Goal: Navigation & Orientation: Find specific page/section

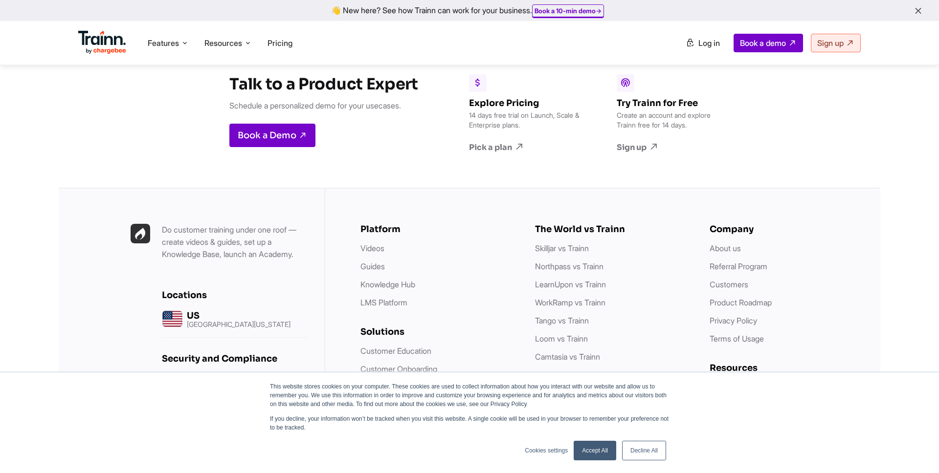
scroll to position [2814, 0]
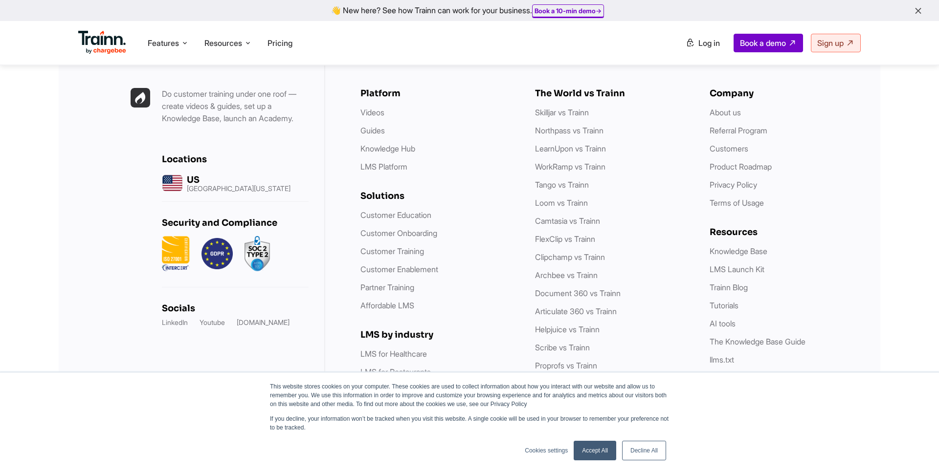
click at [654, 449] on link "Decline All" at bounding box center [644, 451] width 44 height 20
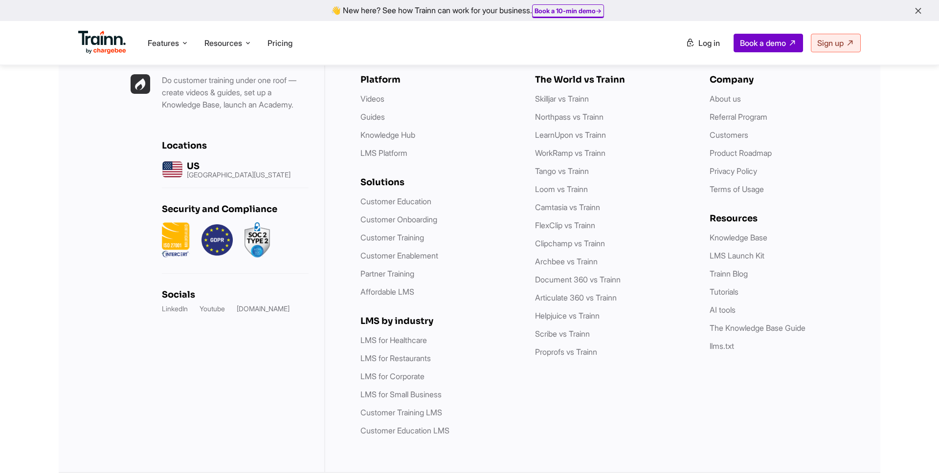
scroll to position [2794, 0]
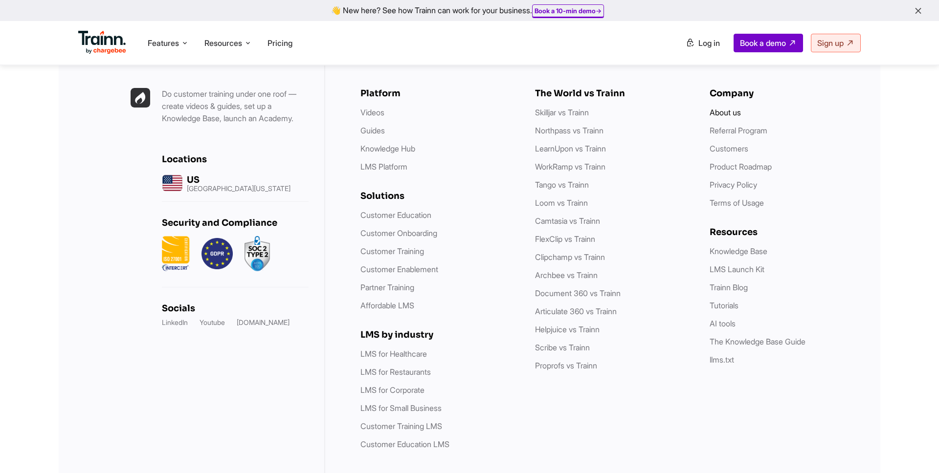
click at [715, 108] on link "About us" at bounding box center [725, 113] width 31 height 10
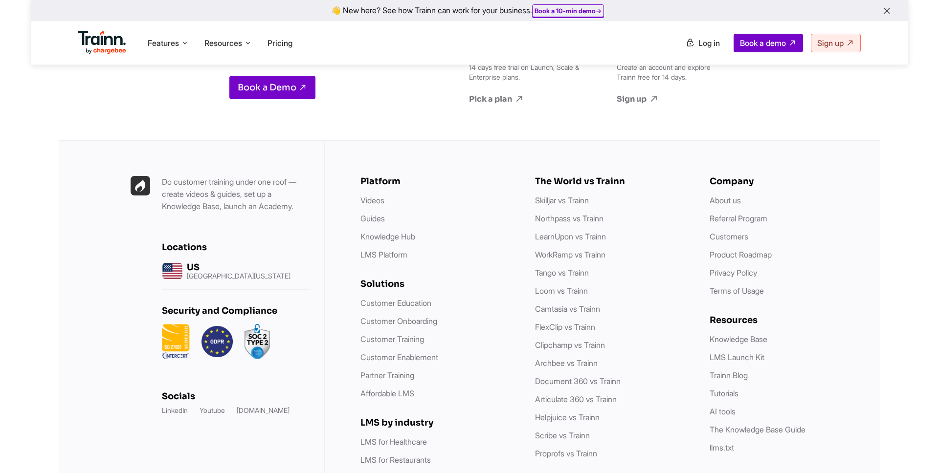
scroll to position [3945, 0]
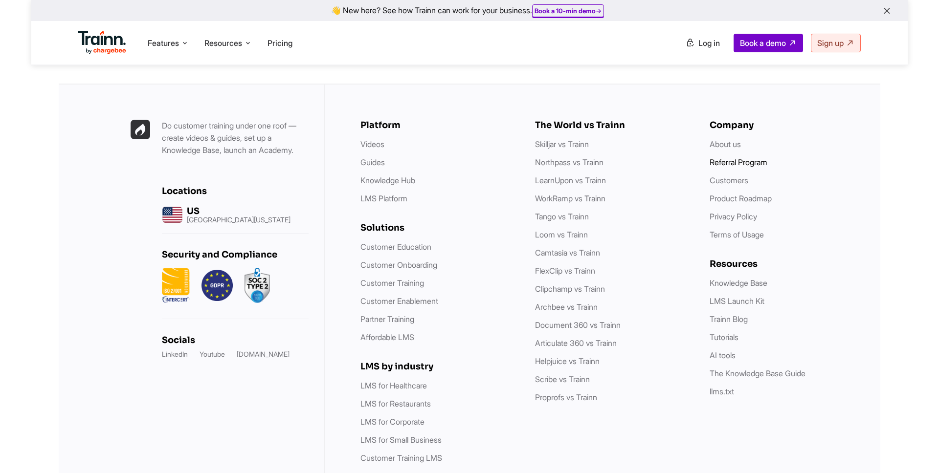
click at [738, 157] on link "Referral Program" at bounding box center [739, 162] width 58 height 10
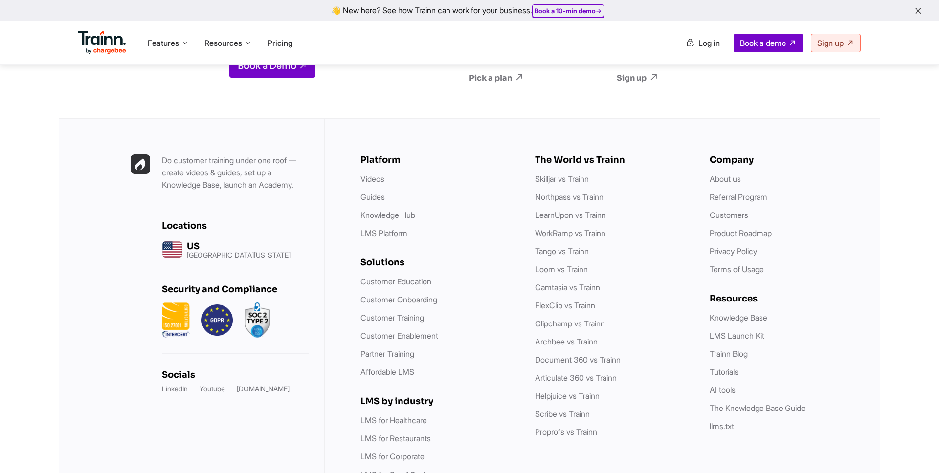
scroll to position [1379, 0]
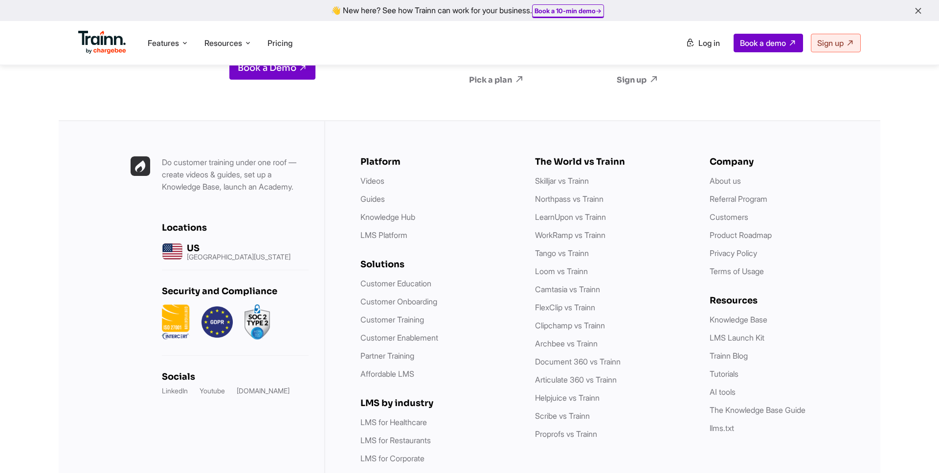
click at [504, 167] on h6 "Platform" at bounding box center [437, 161] width 155 height 11
